Goal: Information Seeking & Learning: Learn about a topic

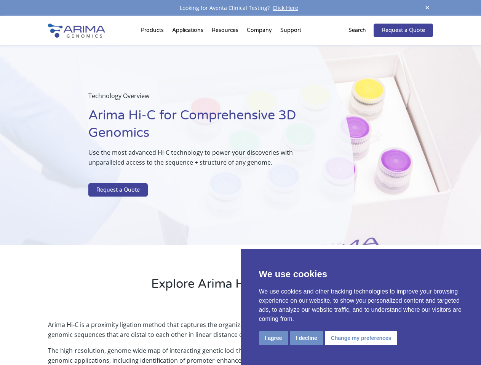
click at [240, 183] on p at bounding box center [201, 179] width 227 height 10
click at [273, 338] on button "I agree" at bounding box center [273, 338] width 29 height 14
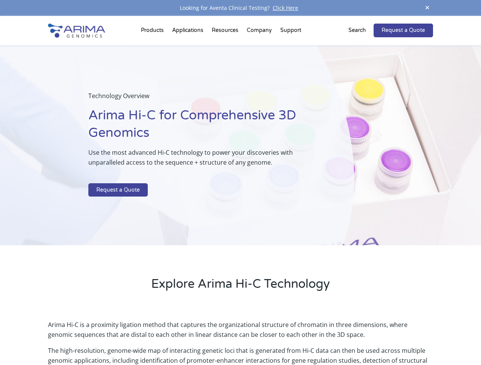
click at [306, 338] on p "Arima Hi-C is a proximity ligation method that captures the organizational stru…" at bounding box center [240, 333] width 384 height 26
click at [360, 338] on p "Arima Hi-C is a proximity ligation method that captures the organizational stru…" at bounding box center [240, 333] width 384 height 26
click at [427, 8] on span at bounding box center [426, 8] width 11 height 10
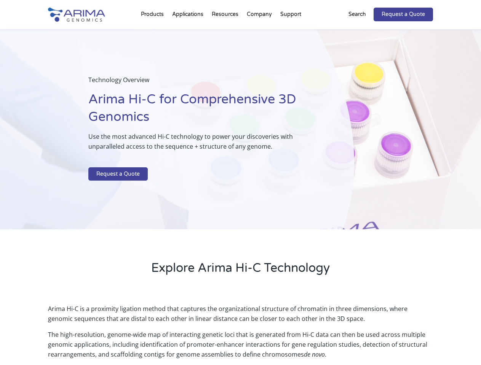
click at [240, 191] on div "Technology Overview Arima Hi-C for Comprehensive 3D Genomics Use the most advan…" at bounding box center [177, 129] width 354 height 201
click at [153, 32] on div "Technology Overview Arima Hi-C for Comprehensive 3D Genomics Use the most advan…" at bounding box center [177, 129] width 354 height 201
click at [226, 32] on div "Technology Overview Arima Hi-C for Comprehensive 3D Genomics Use the most advan…" at bounding box center [177, 129] width 354 height 201
click at [260, 32] on div "Technology Overview Arima Hi-C for Comprehensive 3D Genomics Use the most advan…" at bounding box center [177, 129] width 354 height 201
click at [290, 32] on div "Technology Overview Arima Hi-C for Comprehensive 3D Genomics Use the most advan…" at bounding box center [177, 129] width 354 height 201
